Goal: Go to known website: Access a specific website the user already knows

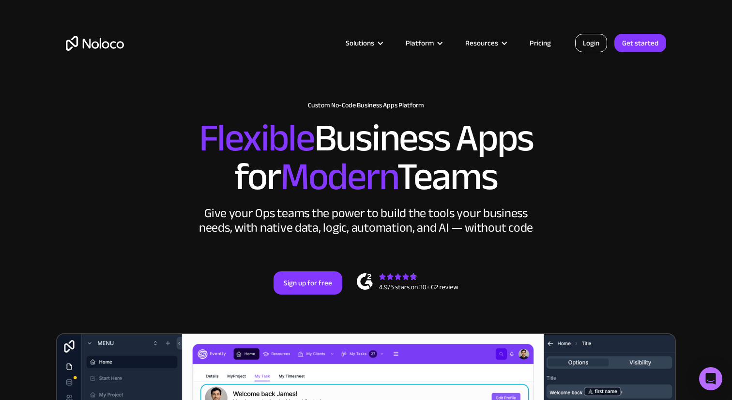
click at [593, 46] on link "Login" at bounding box center [591, 43] width 32 height 18
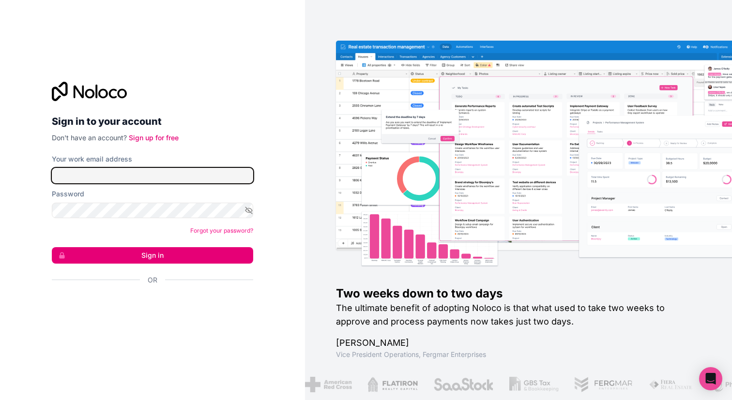
click at [173, 170] on input "Your work email address" at bounding box center [152, 175] width 201 height 15
click at [253, 168] on div at bounding box center [253, 168] width 0 height 0
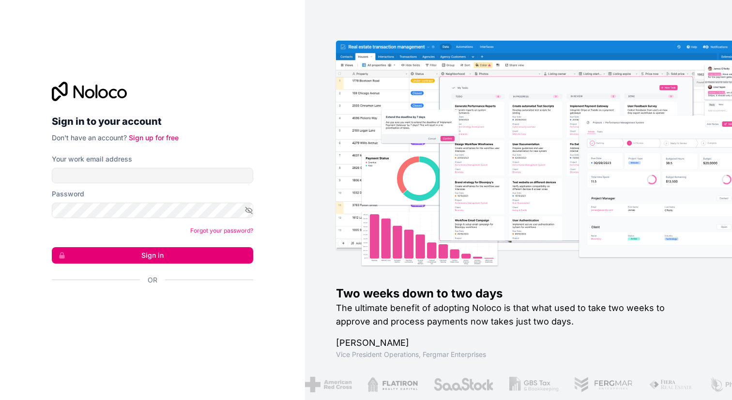
click at [272, 144] on div "Sign in to your account Don't have an account? Sign up for free Your work email…" at bounding box center [152, 200] width 305 height 400
click at [231, 58] on div "Sign in to your account Don't have an account? Sign up for free Your work email…" at bounding box center [152, 200] width 305 height 400
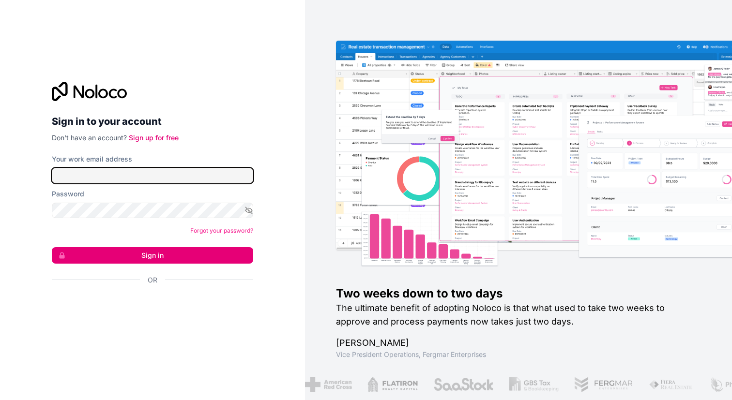
type input "iam@isaax.com"
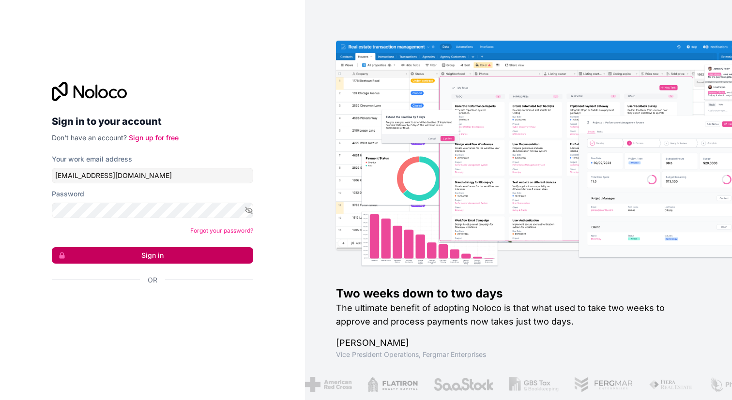
click at [201, 255] on button "Sign in" at bounding box center [152, 255] width 201 height 16
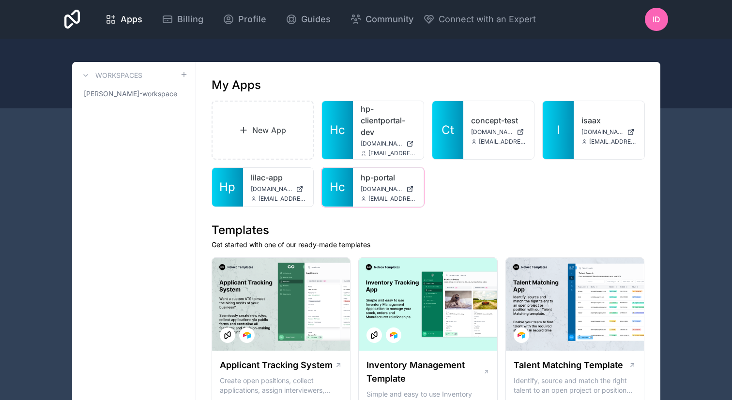
click at [374, 192] on span "hp-portal.noloco.co" at bounding box center [382, 189] width 42 height 8
click at [374, 180] on link "hp-portal" at bounding box center [388, 178] width 55 height 12
